Goal: Information Seeking & Learning: Learn about a topic

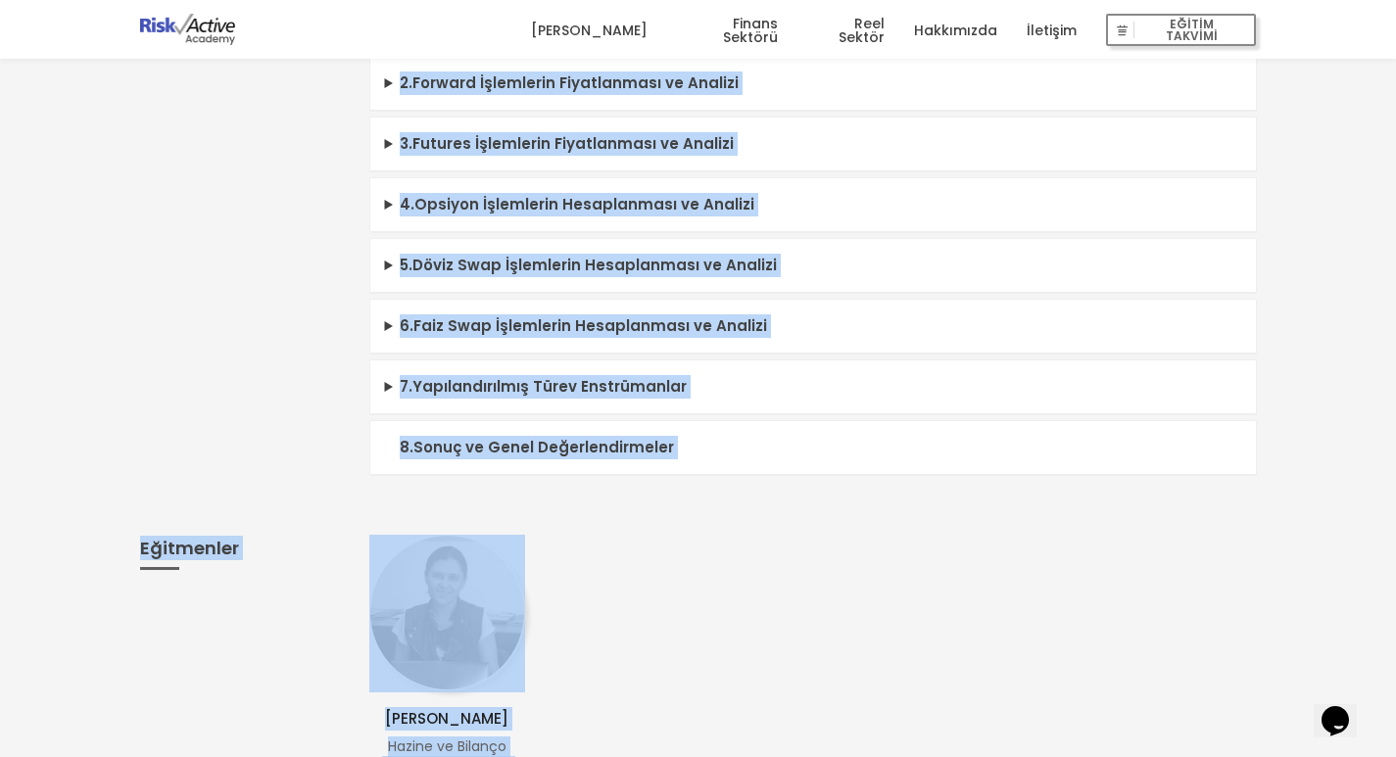
scroll to position [1193, 0]
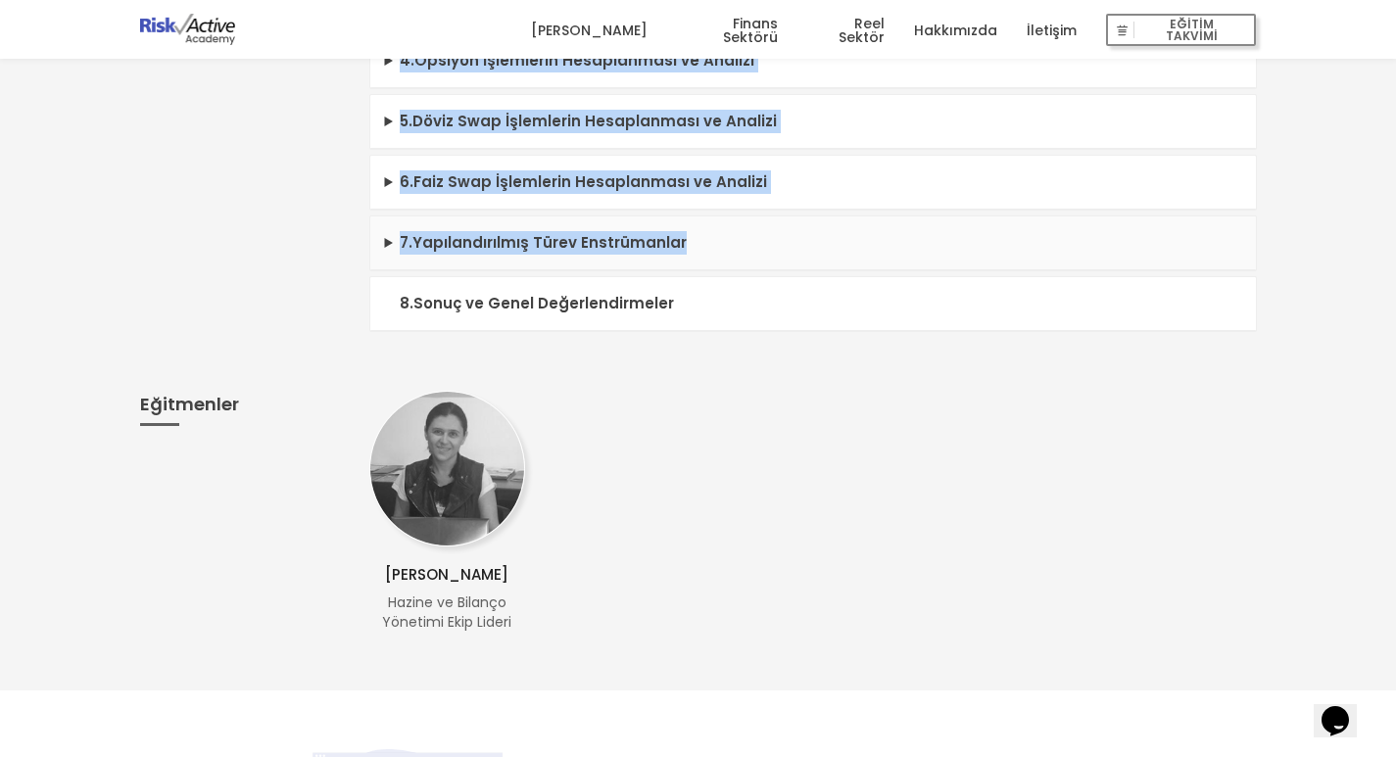
drag, startPoint x: 397, startPoint y: 111, endPoint x: 729, endPoint y: 247, distance: 359.0
type textarea "1. Finansal Piyasalar ve Temel Özellikleri Organize ve Tezgahüstü Piyasalar Döv…"
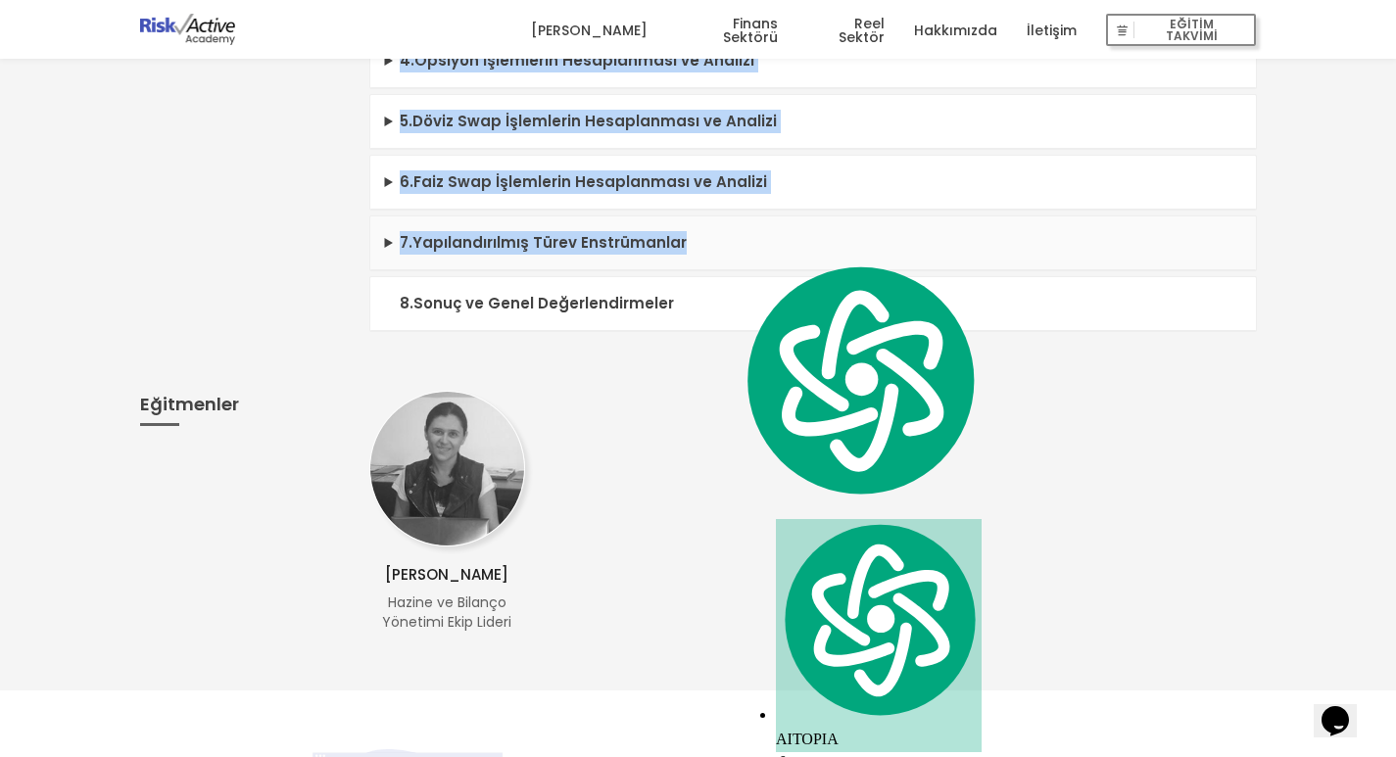
copy div "6 . Loremips Dolorsita co Adipi Elitseddoei Temporin ut Laboreetdo Magnaaliq En…"
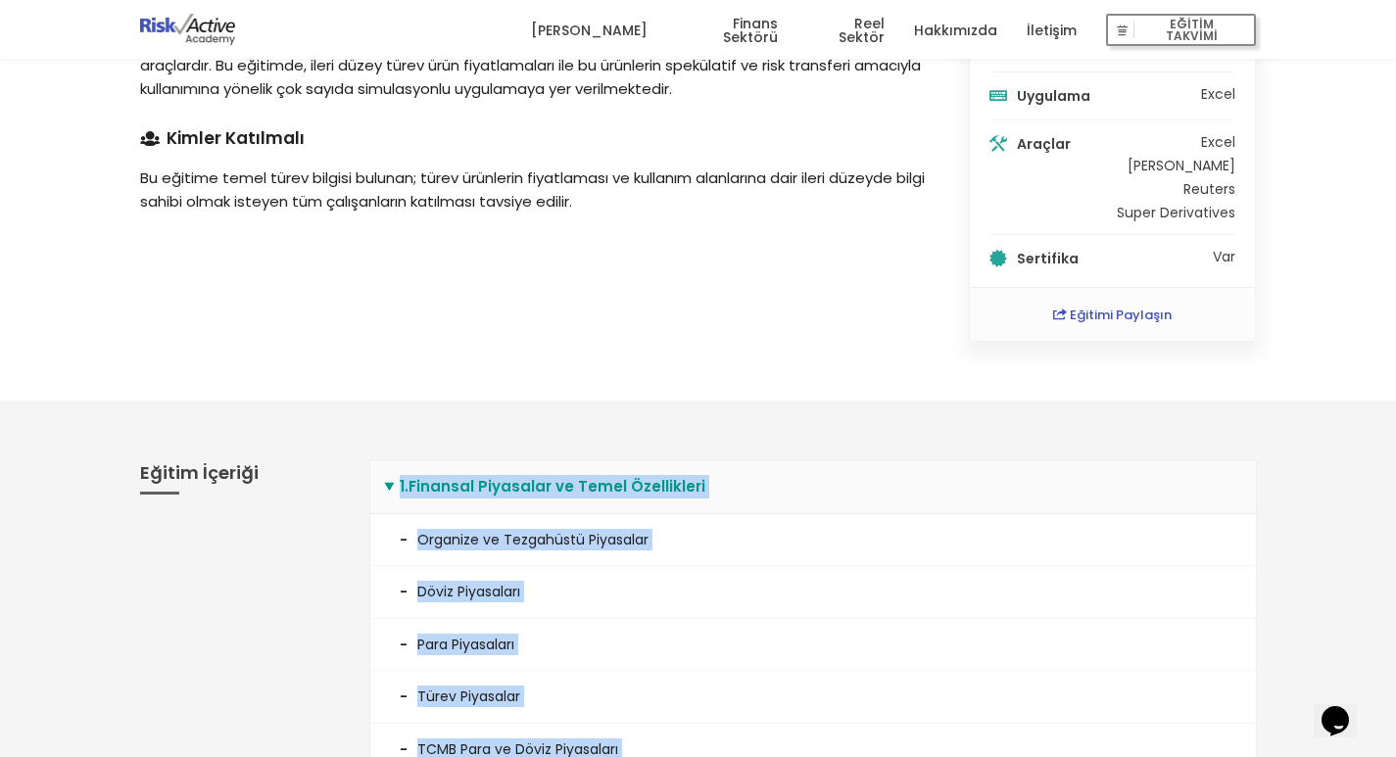
scroll to position [101, 0]
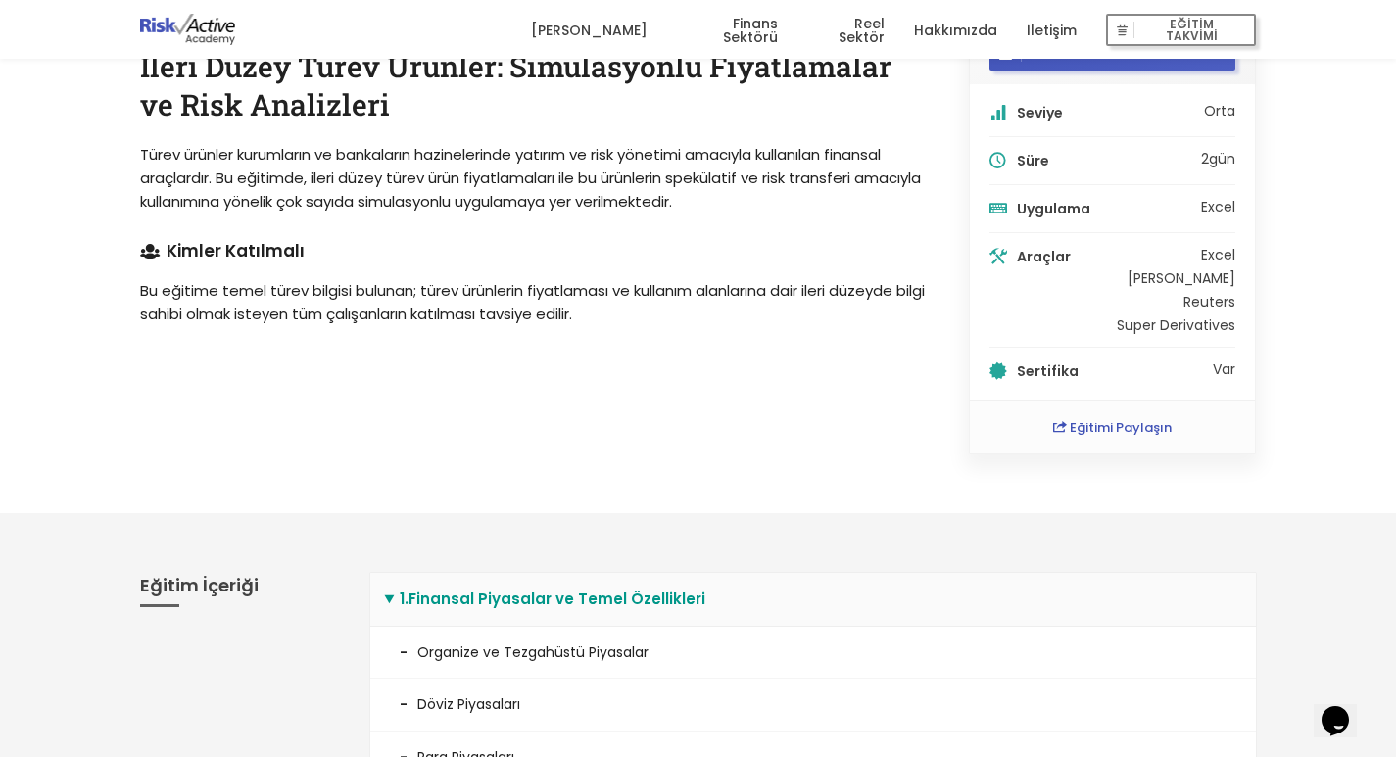
click at [561, 425] on div "Finans Sektörü Türev Ürünler İleri Düzey Türev Ürünler: Simülasyonlu Fiyatlamal…" at bounding box center [532, 236] width 829 height 438
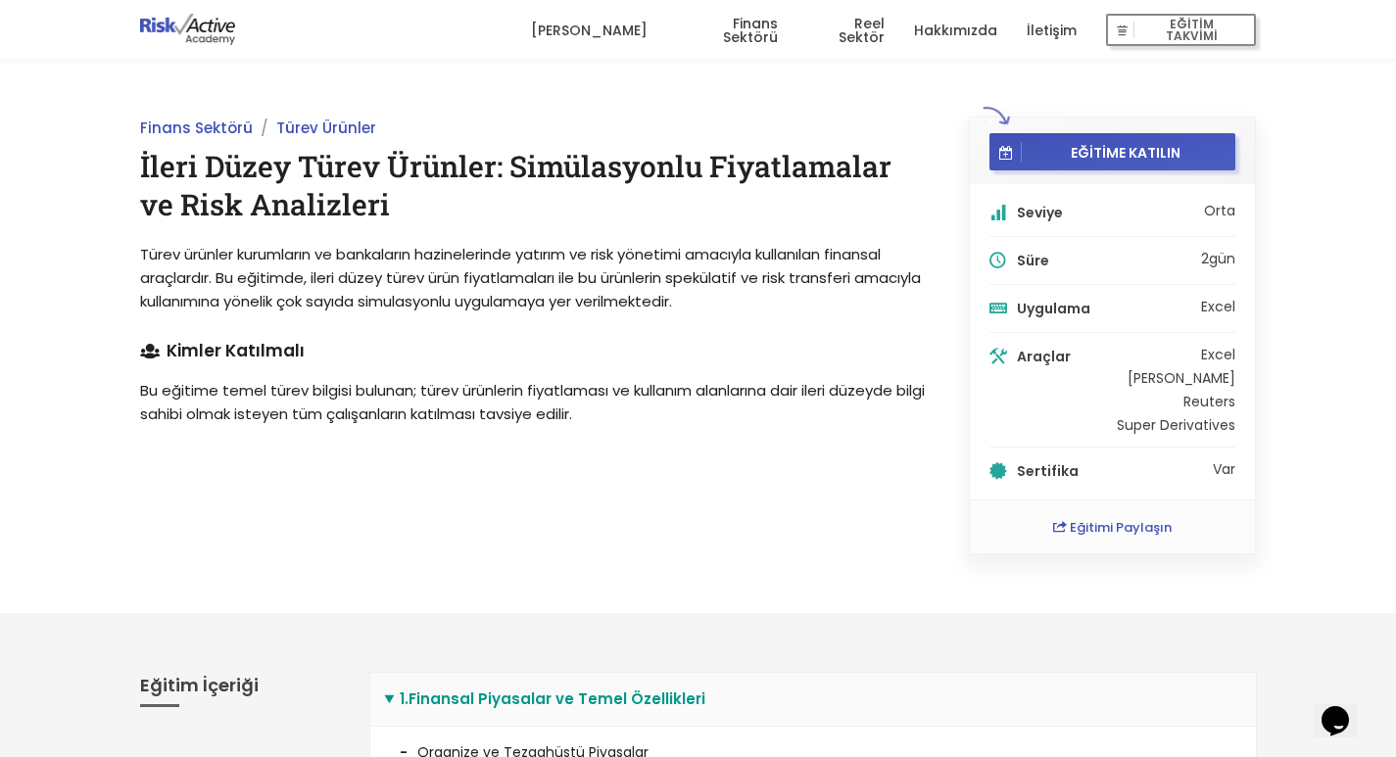
scroll to position [0, 0]
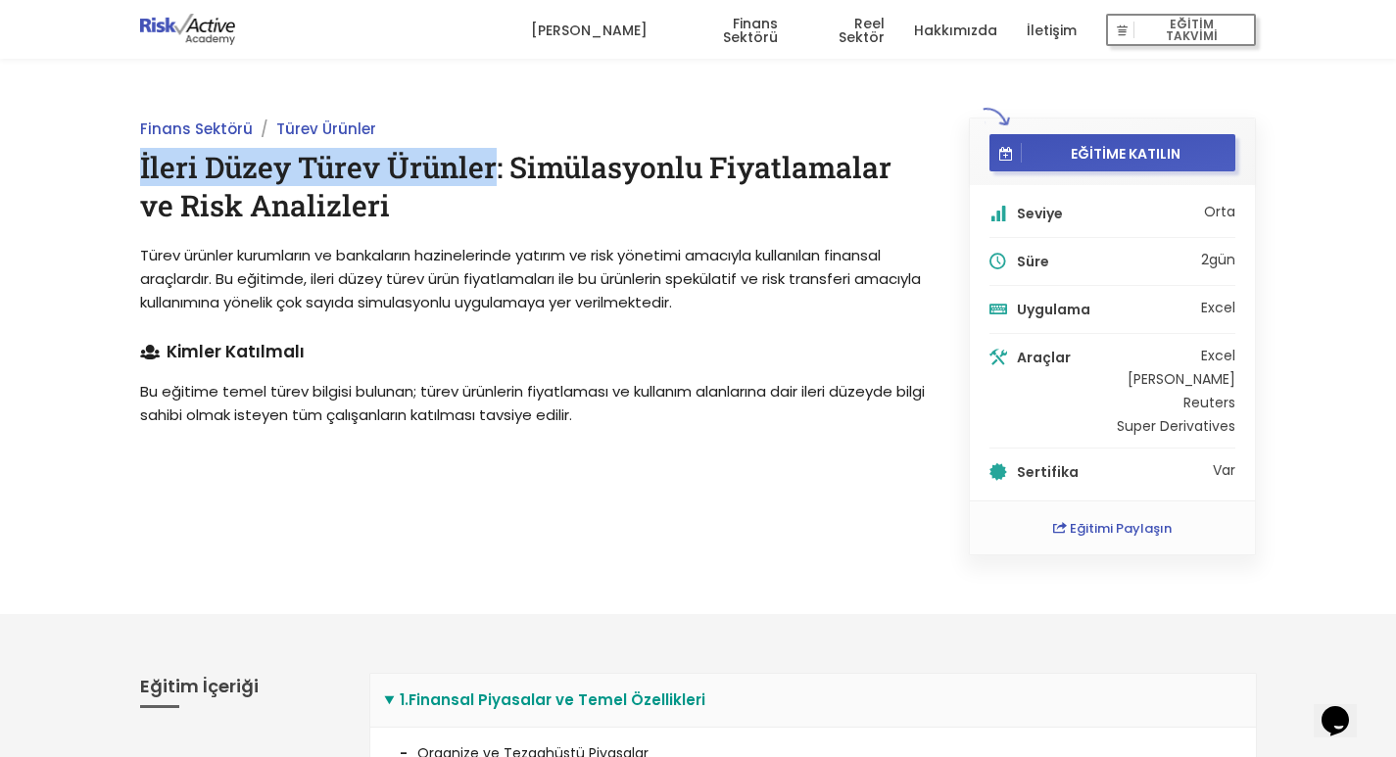
drag, startPoint x: 140, startPoint y: 168, endPoint x: 495, endPoint y: 170, distance: 354.7
click at [495, 170] on h1 "İleri Düzey Türev Ürünler: Simülasyonlu Fiyatlamalar ve Risk Analizleri" at bounding box center [532, 186] width 785 height 76
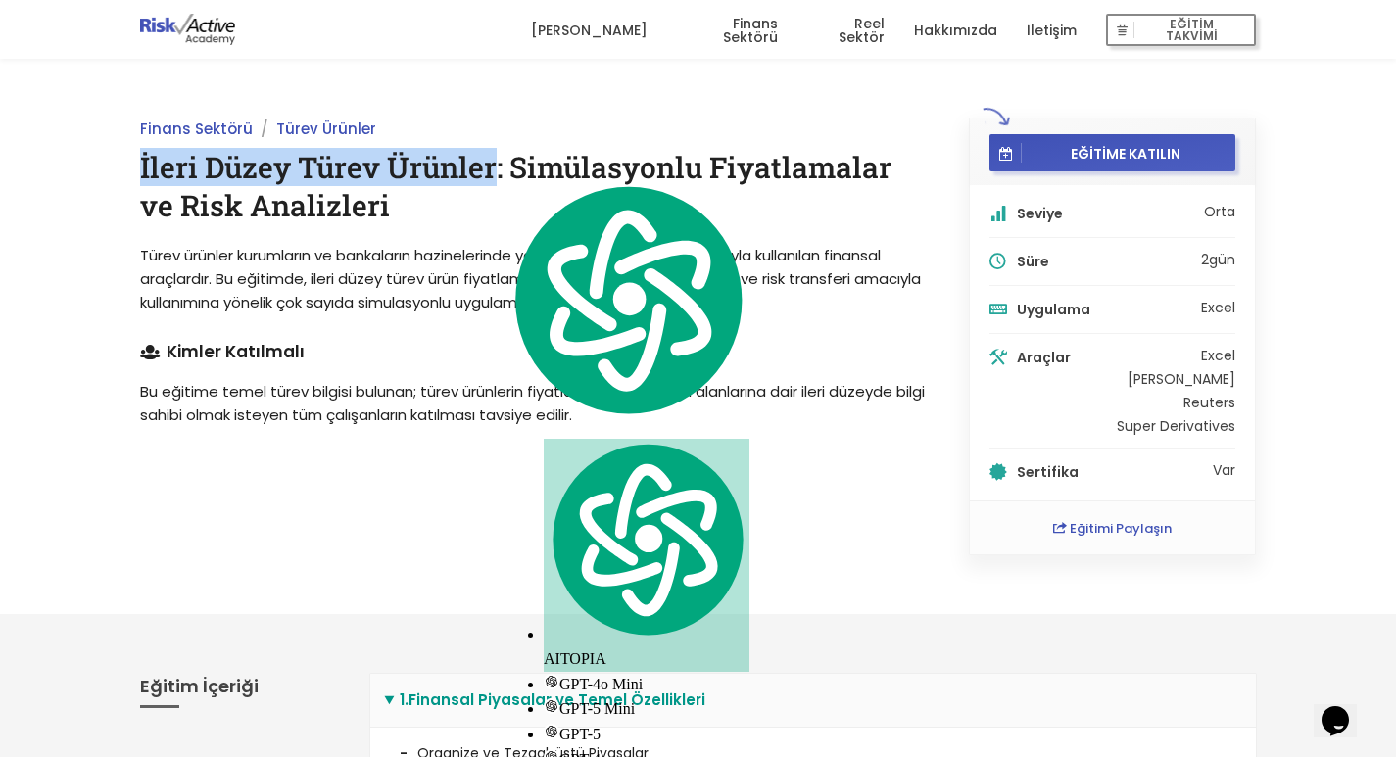
copy h1 "İleri Düzey Türev Ürünler"
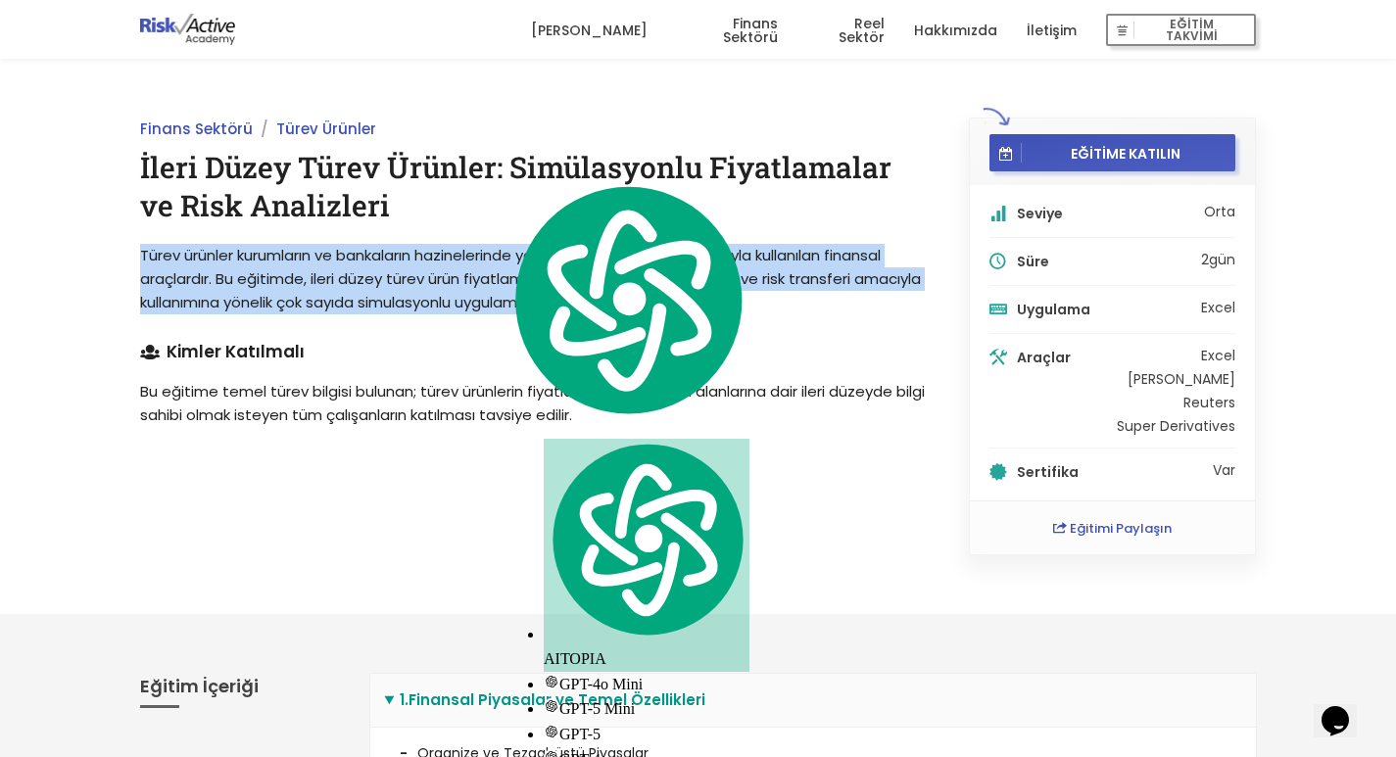
drag, startPoint x: 134, startPoint y: 259, endPoint x: 794, endPoint y: 302, distance: 660.7
click at [794, 302] on div "Finans Sektörü Türev Ürünler İleri Düzey Türev Ürünler: Simülasyonlu Fiyatlamal…" at bounding box center [532, 337] width 829 height 438
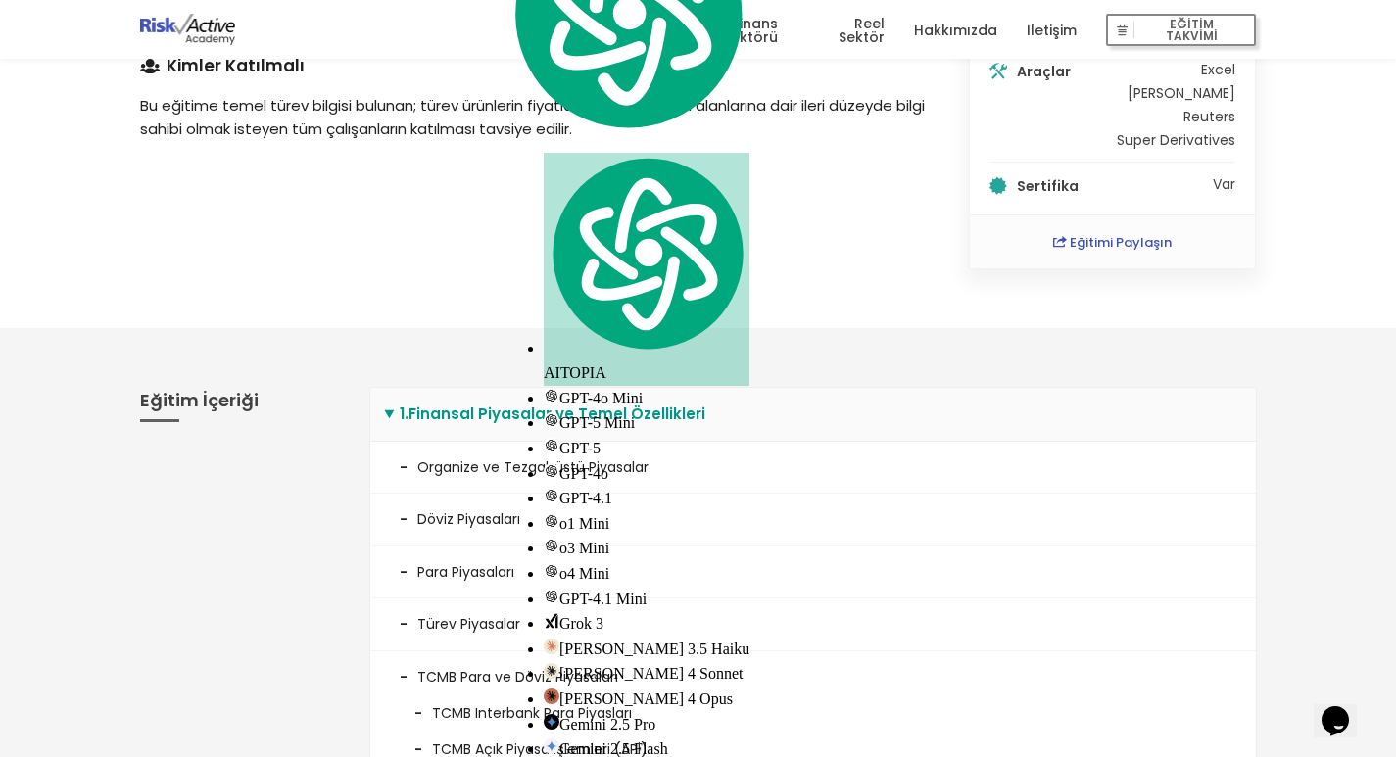
scroll to position [294, 0]
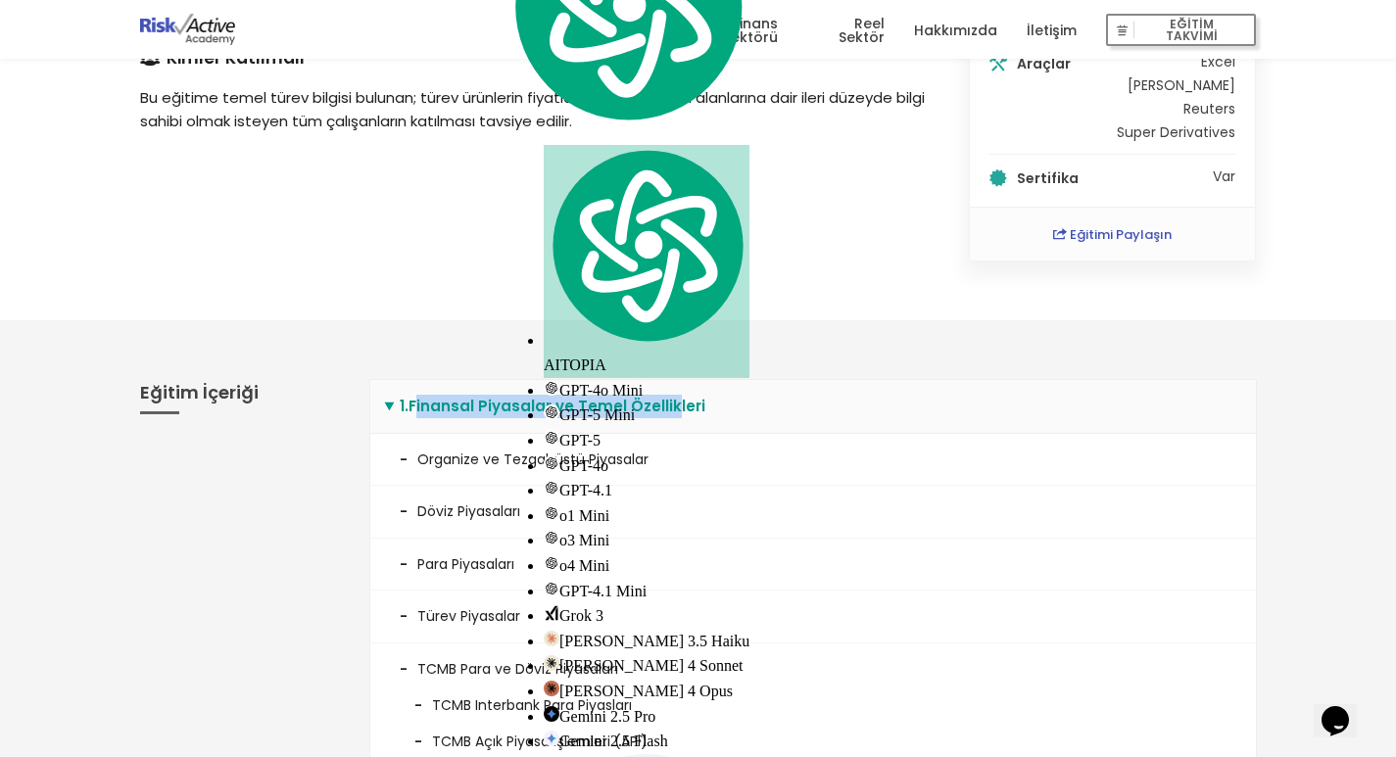
drag, startPoint x: 419, startPoint y: 409, endPoint x: 667, endPoint y: 405, distance: 247.9
click at [671, 403] on summary "1 . Finansal Piyasalar ve Temel Özellikleri" at bounding box center [813, 407] width 886 height 54
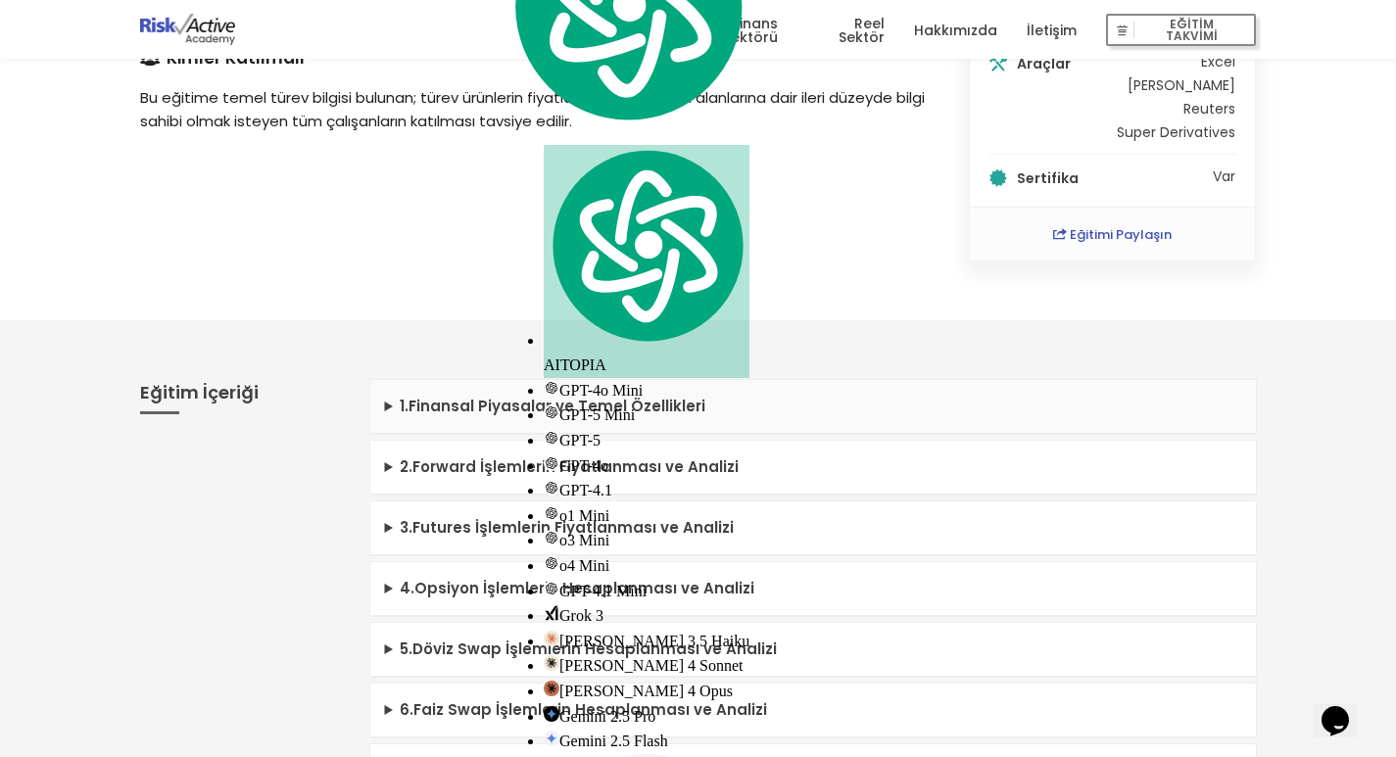
click at [416, 405] on summary "1 . Finansal Piyasalar ve Temel Özellikleri" at bounding box center [813, 407] width 886 height 54
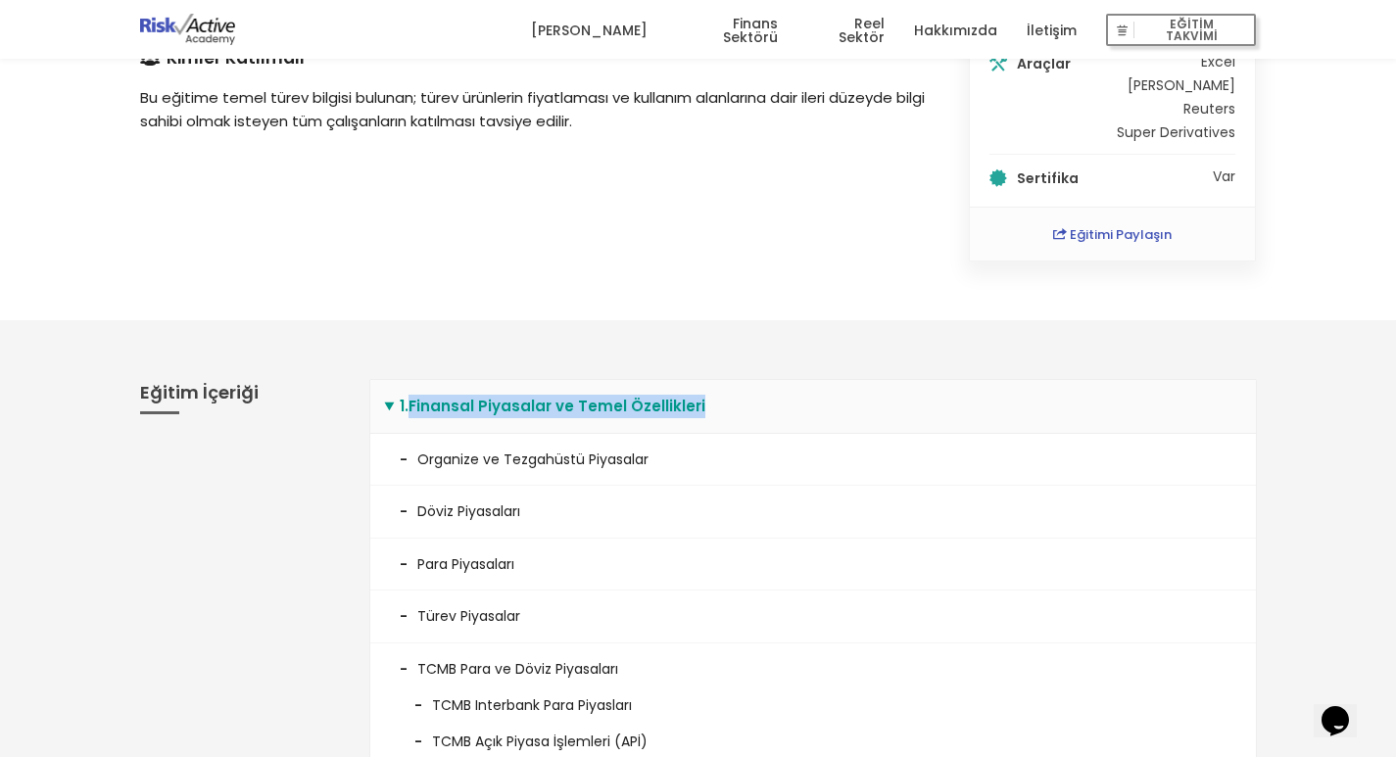
click at [703, 404] on summary "1 . Finansal Piyasalar ve Temel Özellikleri" at bounding box center [813, 407] width 886 height 54
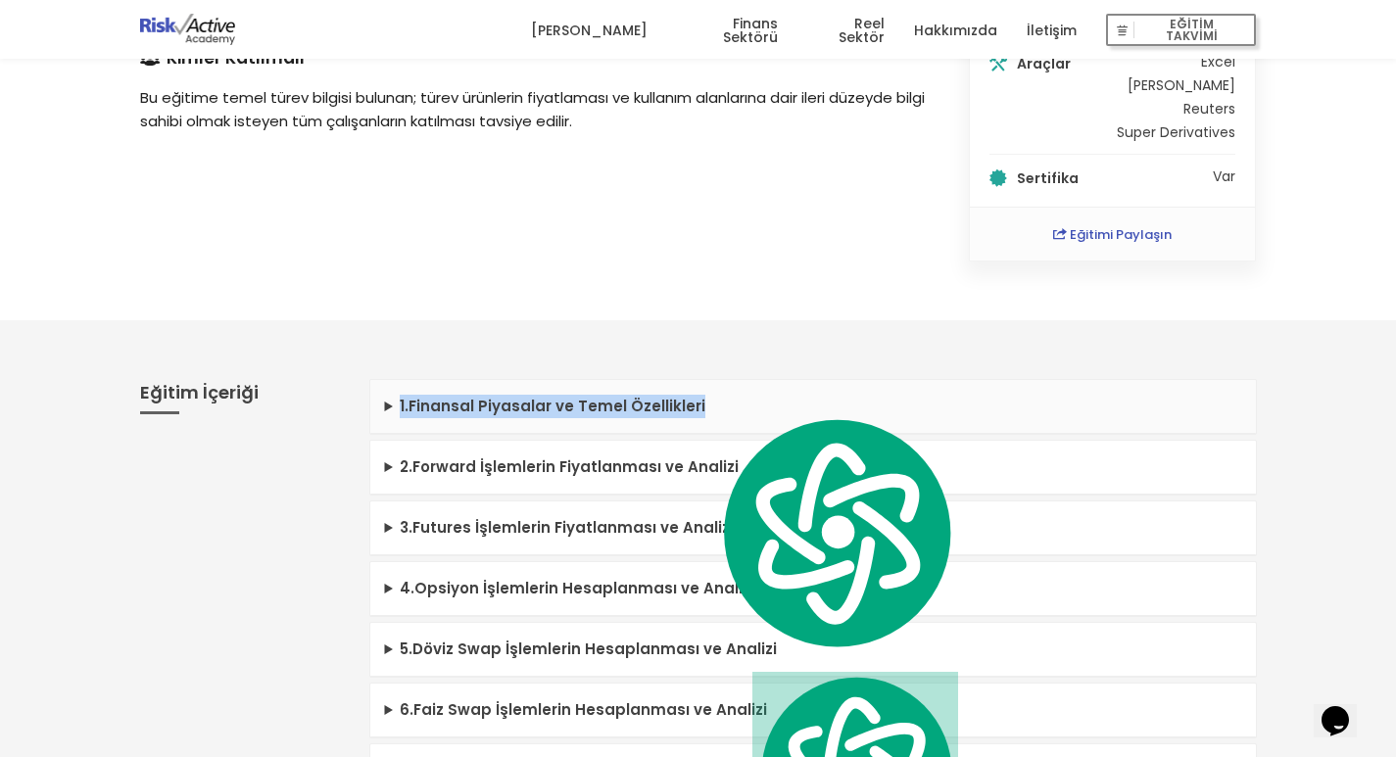
drag, startPoint x: 393, startPoint y: 409, endPoint x: 713, endPoint y: 410, distance: 320.4
click at [713, 410] on summary "1 . Finansal Piyasalar ve Temel Özellikleri" at bounding box center [813, 407] width 886 height 54
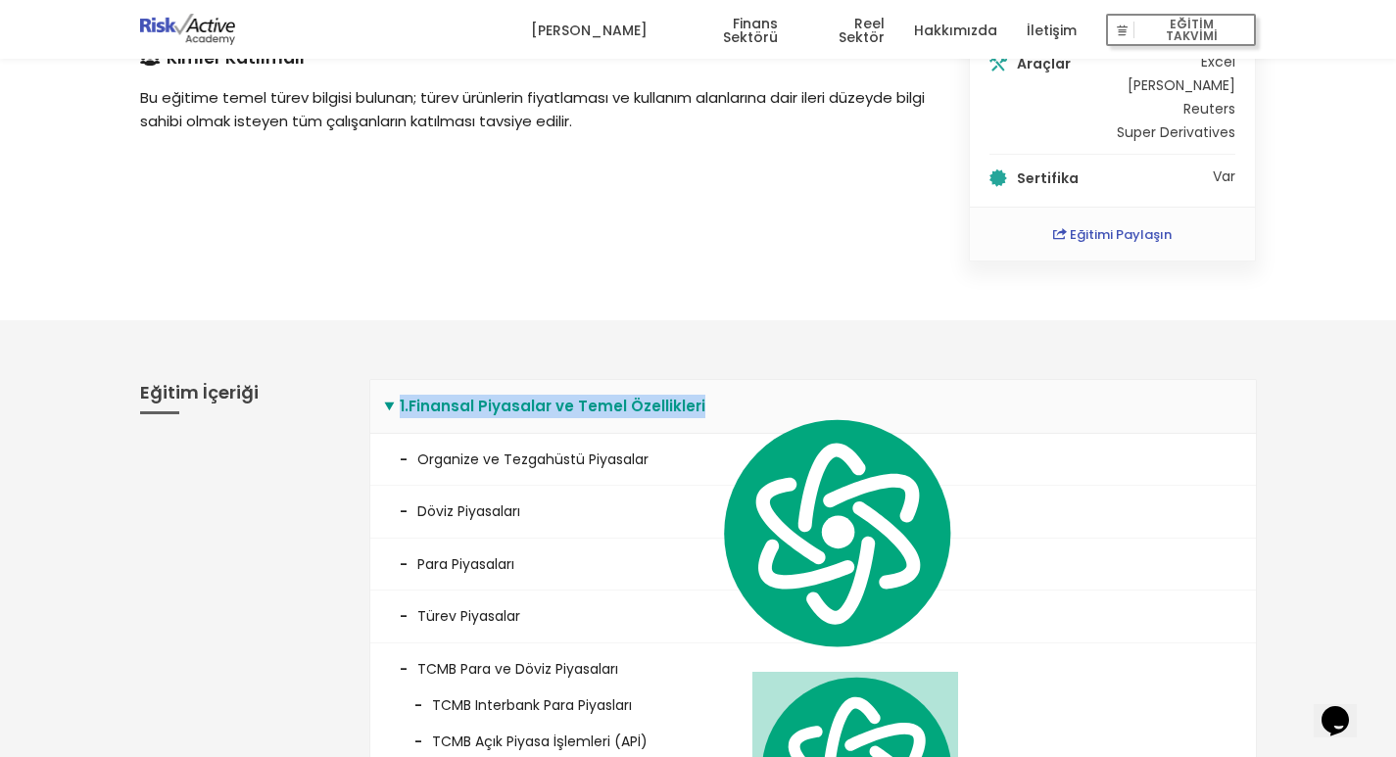
copy summary "1 . Finansal Piyasalar ve Temel Özellikleri"
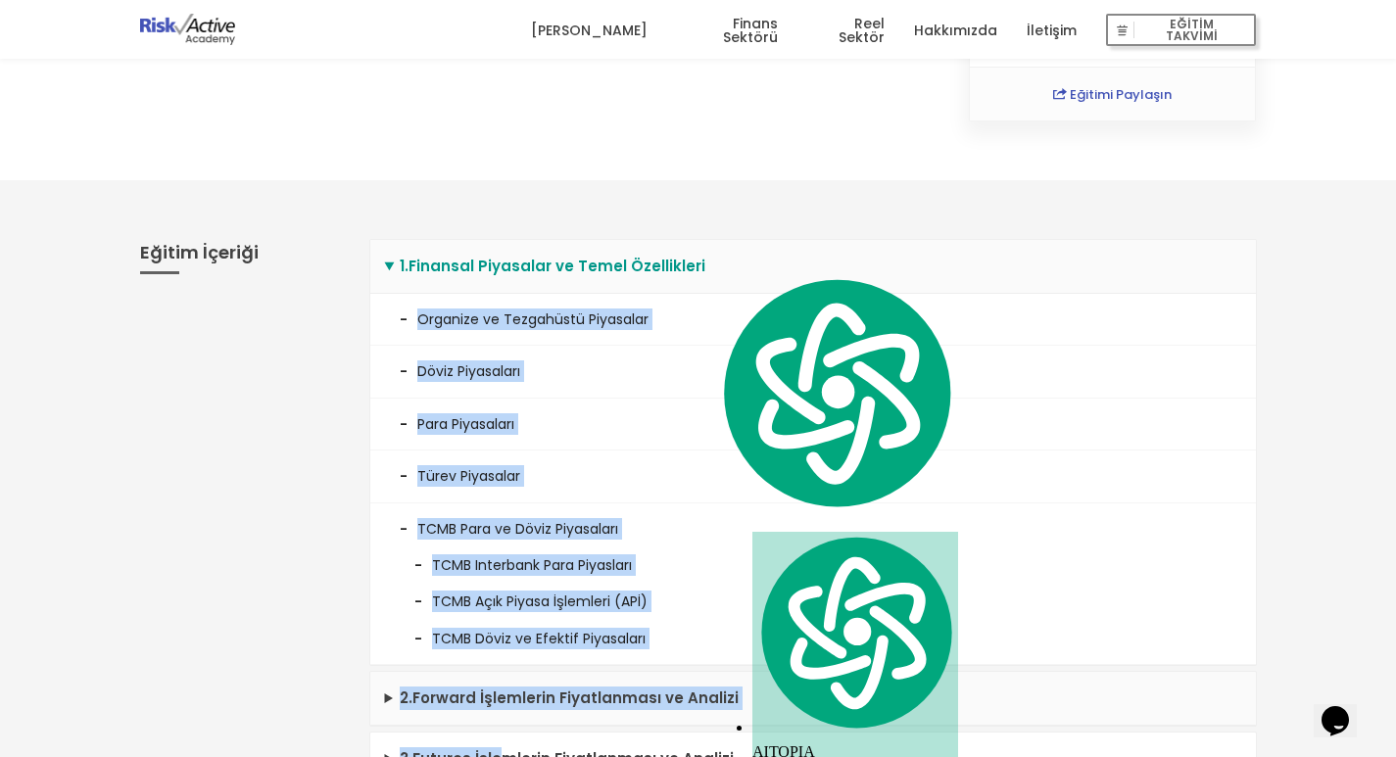
scroll to position [447, 0]
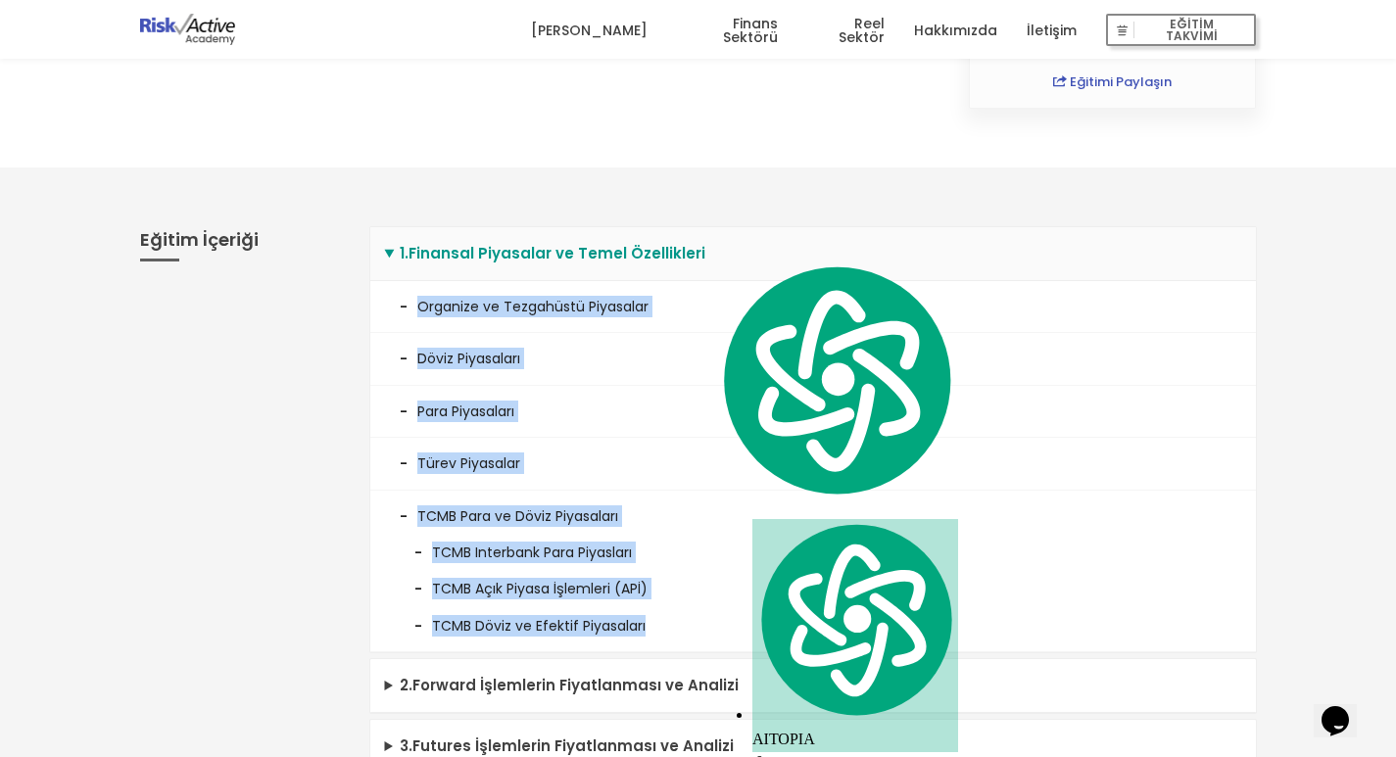
drag, startPoint x: 387, startPoint y: 461, endPoint x: 698, endPoint y: 623, distance: 350.1
click at [698, 623] on ul "Organize ve Tezgahüstü Piyasalar Döviz Piyasaları Para Piyasaları Türev Piyasal…" at bounding box center [813, 466] width 886 height 371
copy ul "Organize ve Tezgahüstü Piyasalar Döviz Piyasaları Para Piyasaları Türev Piyasal…"
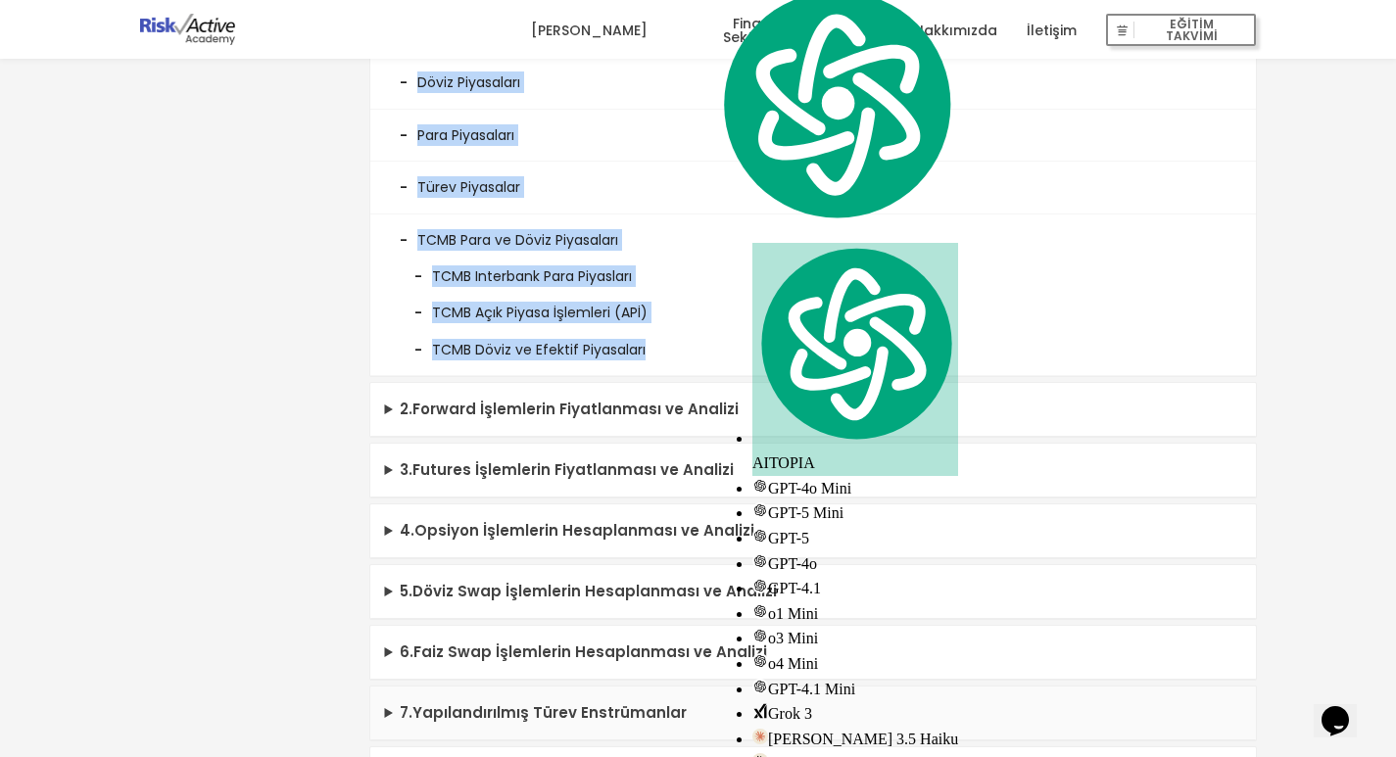
scroll to position [937, 0]
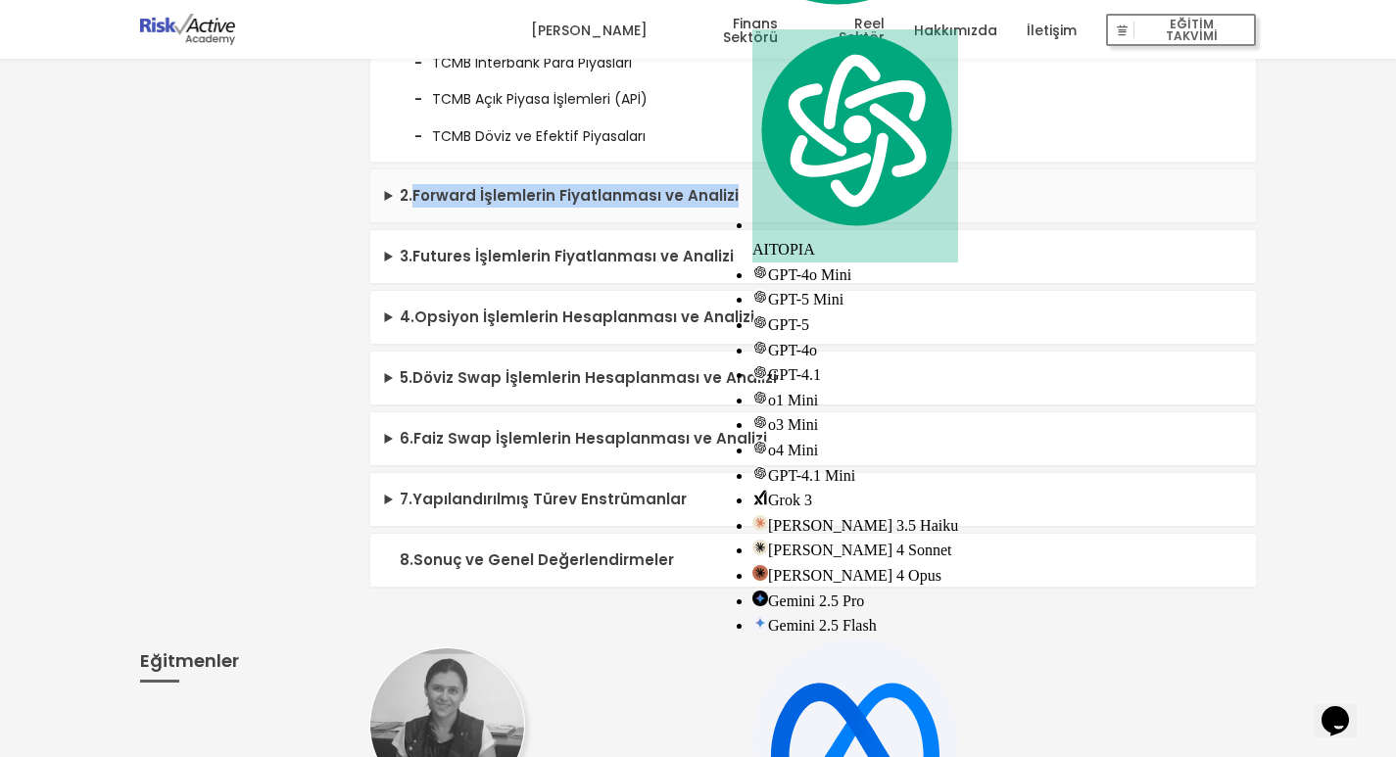
drag, startPoint x: 417, startPoint y: 200, endPoint x: 500, endPoint y: 203, distance: 82.3
click at [734, 198] on summary "2 . Forward İşlemlerin Fiyatlanması ve Analizi" at bounding box center [813, 196] width 886 height 54
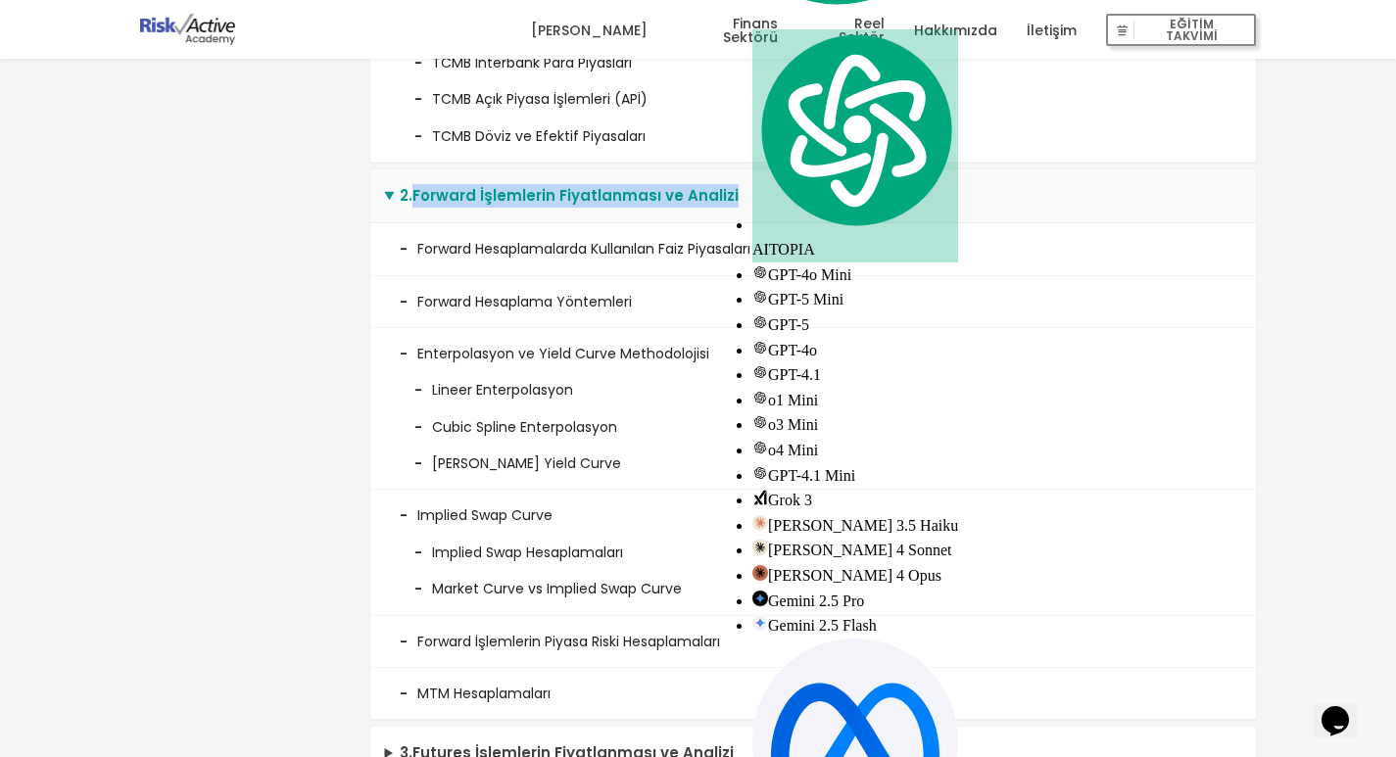
copy summary "Forward İşlemlerin Fiyatlanması ve Analizi"
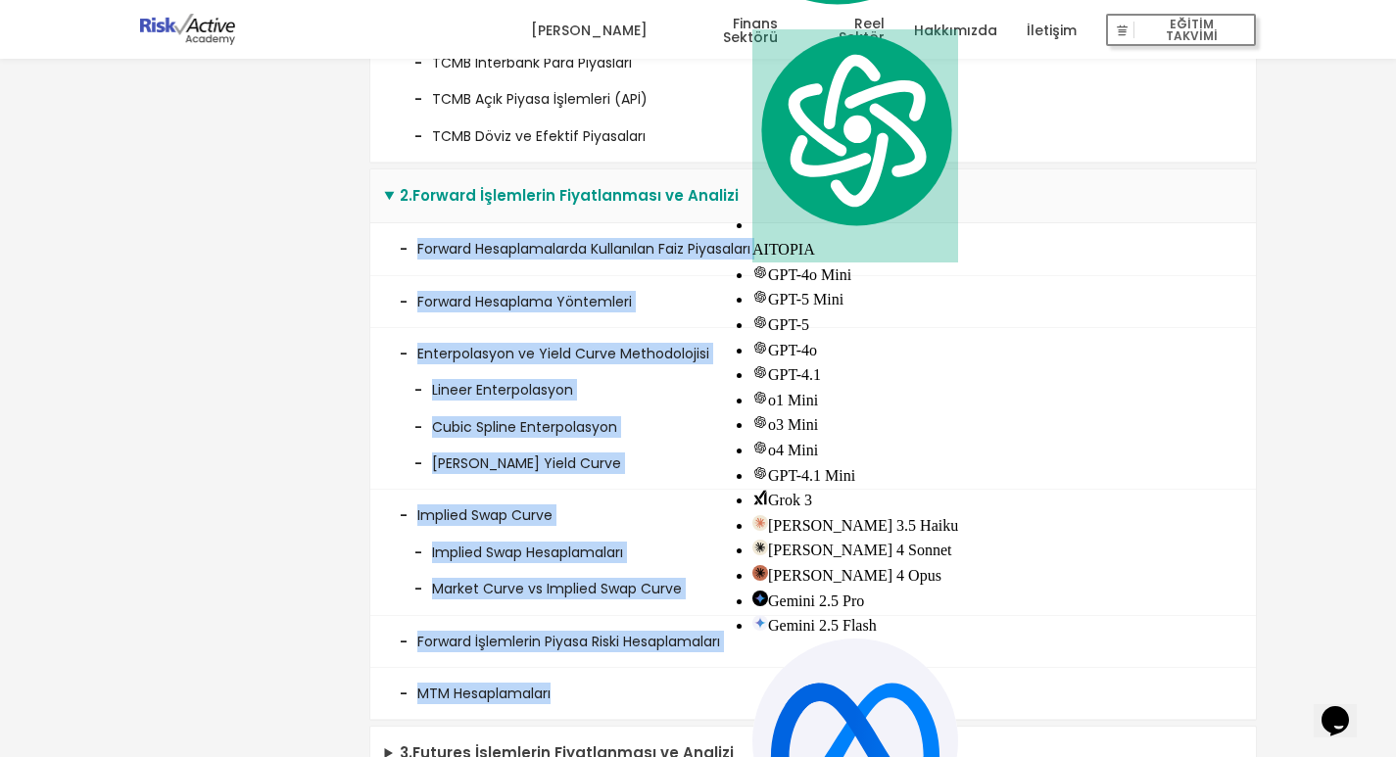
drag, startPoint x: 391, startPoint y: 247, endPoint x: 685, endPoint y: 680, distance: 523.3
click at [685, 680] on ul "Forward Hesaplamalarda Kullanılan Faiz Piyasaları Forward Hesaplama Yöntemleri …" at bounding box center [813, 471] width 886 height 497
